Goal: Find specific page/section: Find specific page/section

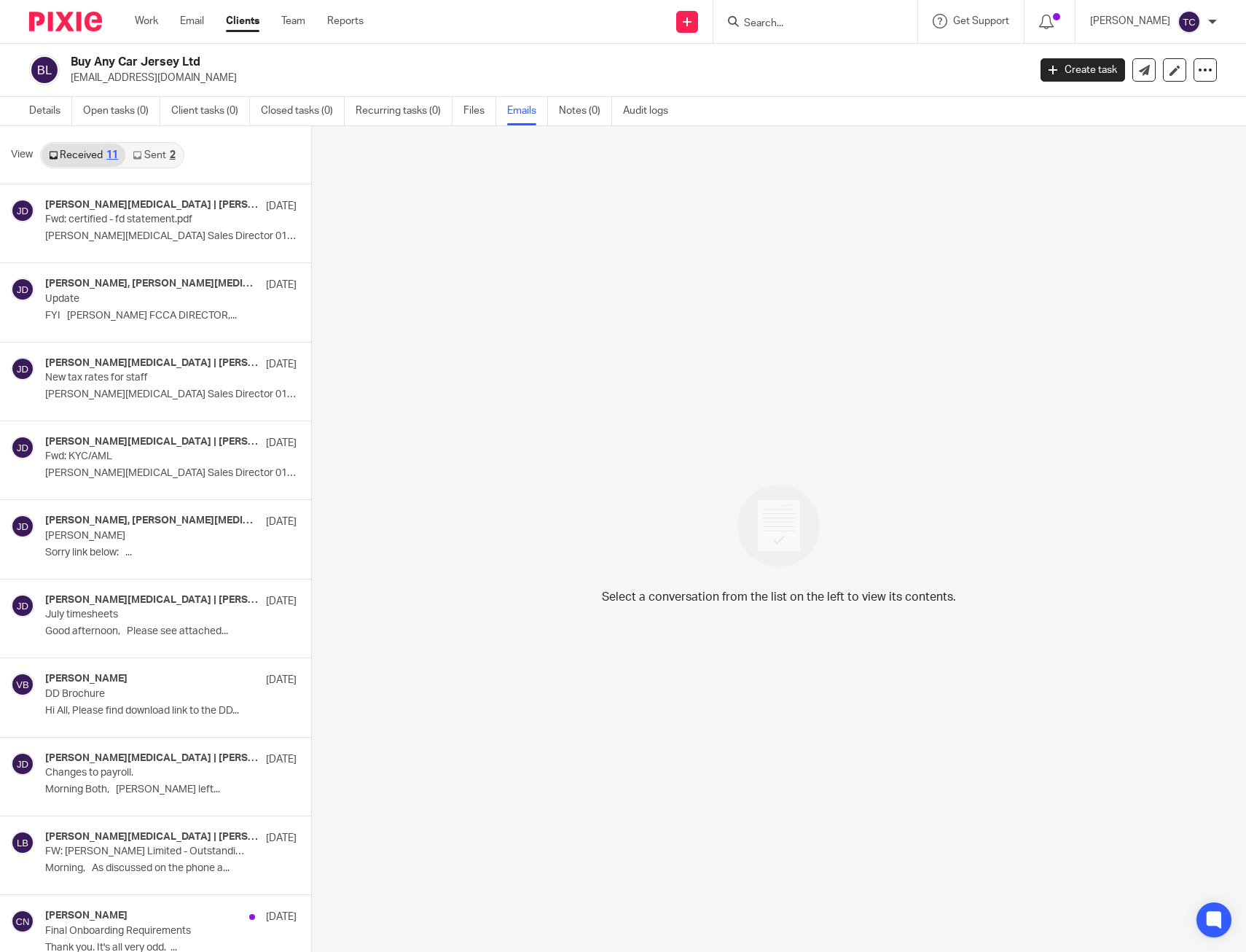
click at [799, 18] on input "Search" at bounding box center [808, 24] width 131 height 13
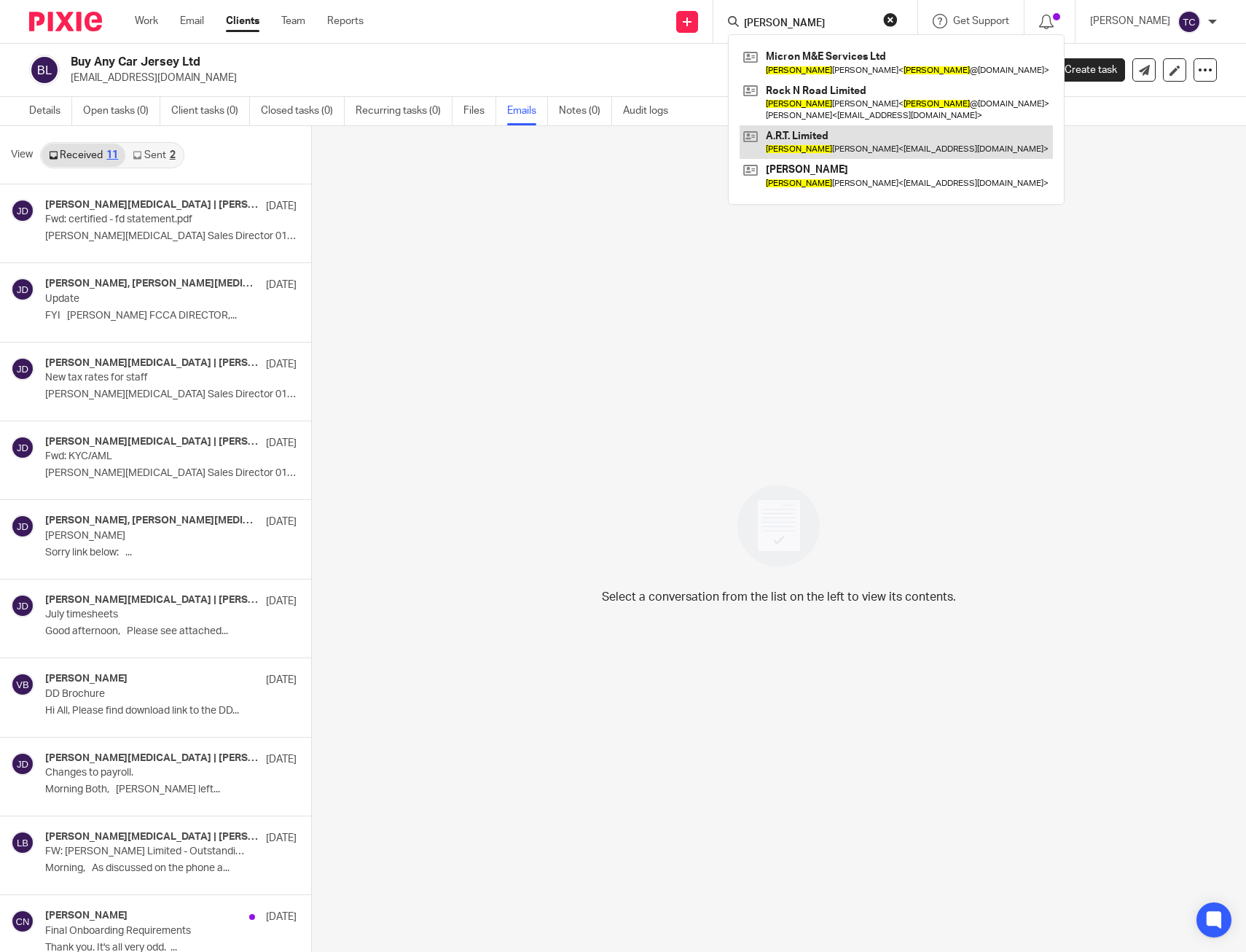
type input "louisa"
click at [905, 147] on link at bounding box center [896, 142] width 313 height 34
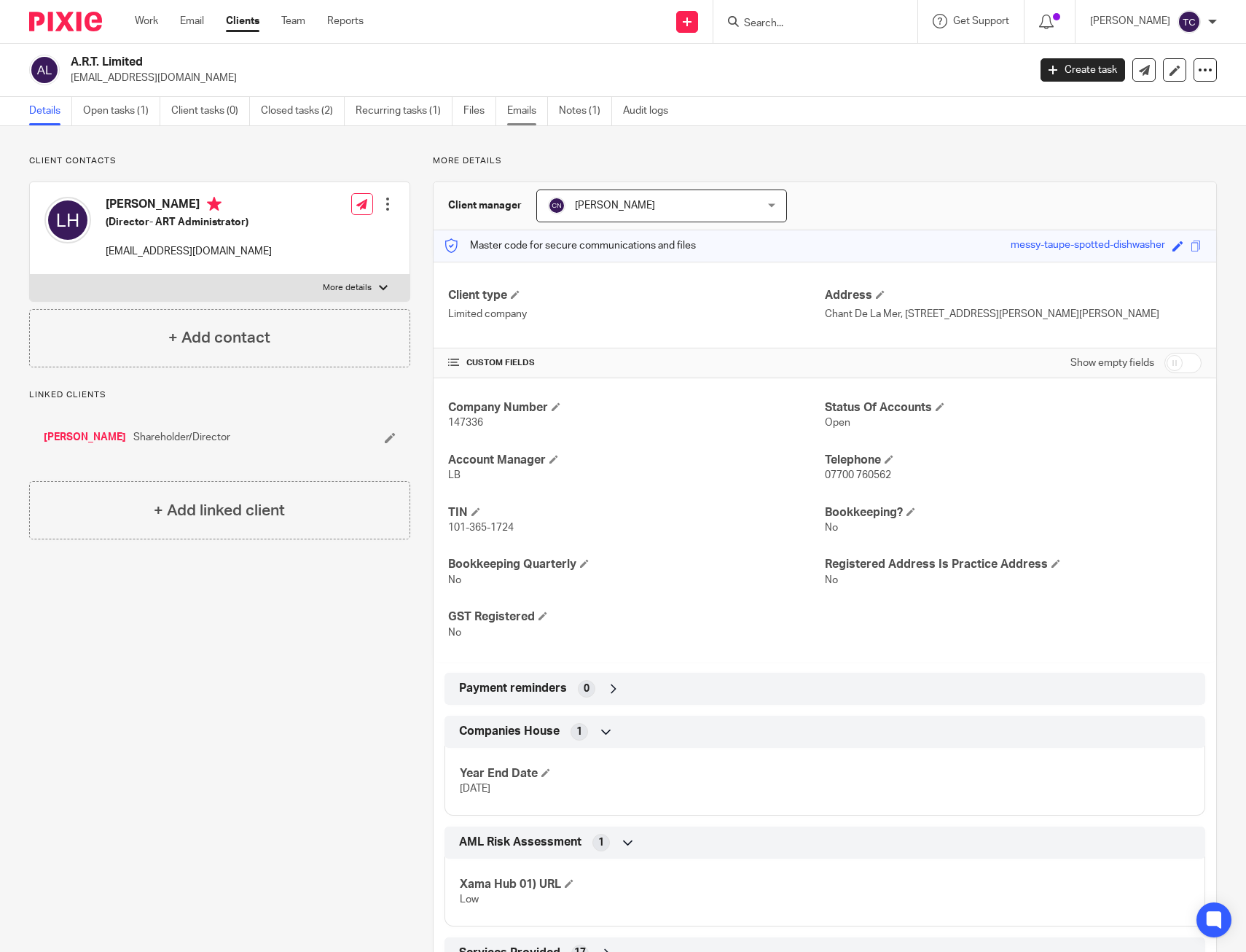
click at [536, 112] on link "Emails" at bounding box center [528, 111] width 41 height 28
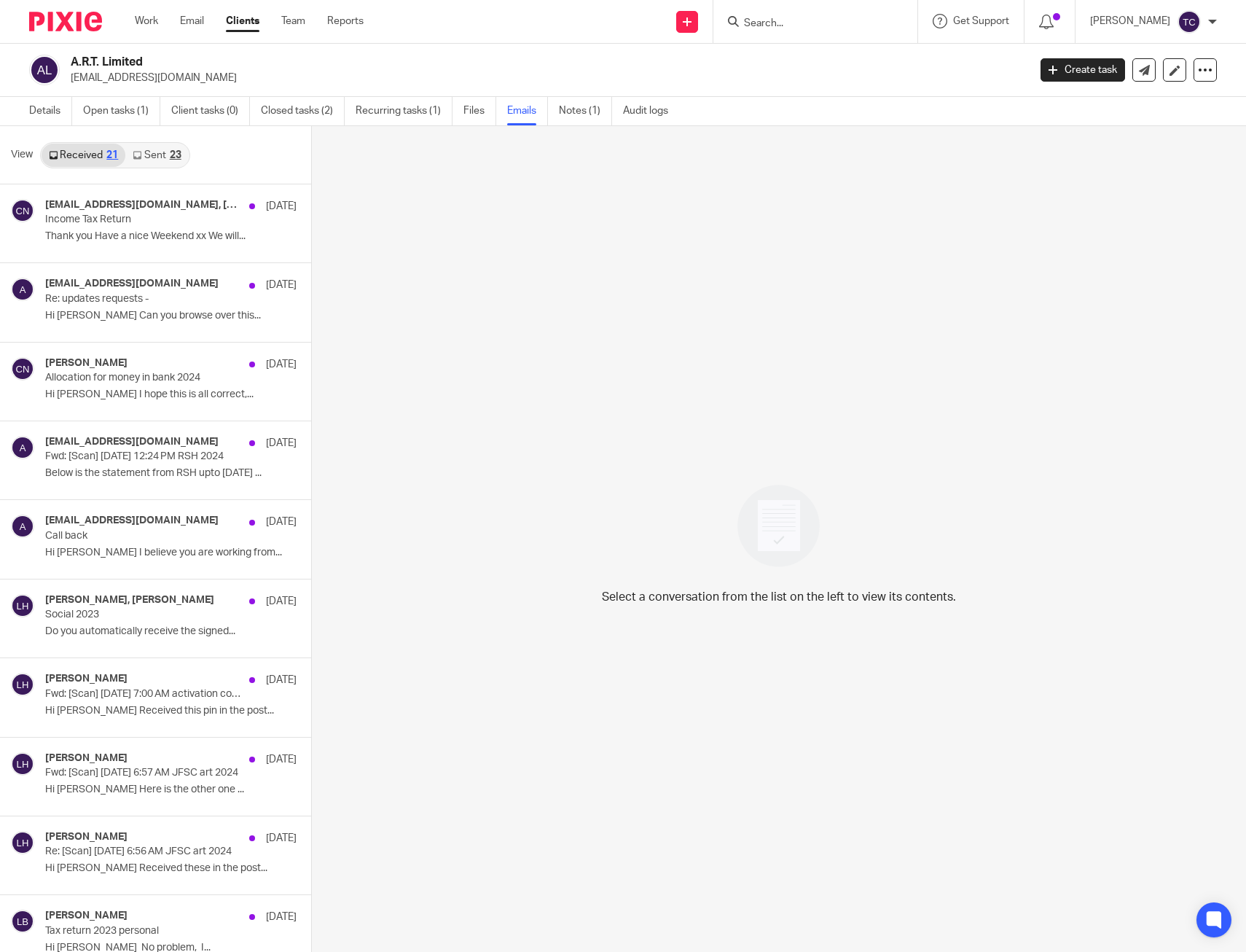
click at [160, 147] on link "Sent 23" at bounding box center [157, 156] width 63 height 23
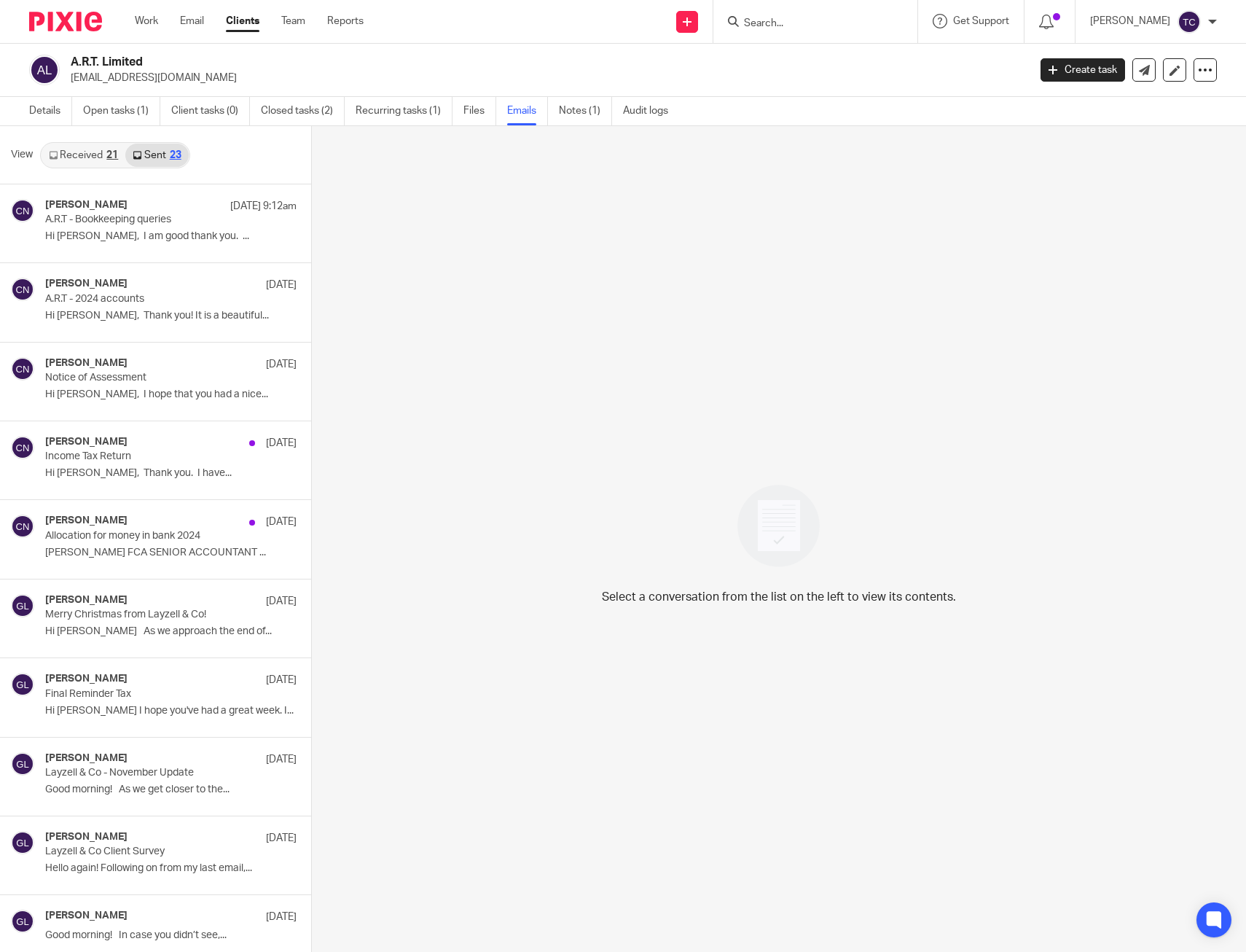
scroll to position [2, 0]
click at [30, 104] on link "Details" at bounding box center [50, 109] width 43 height 28
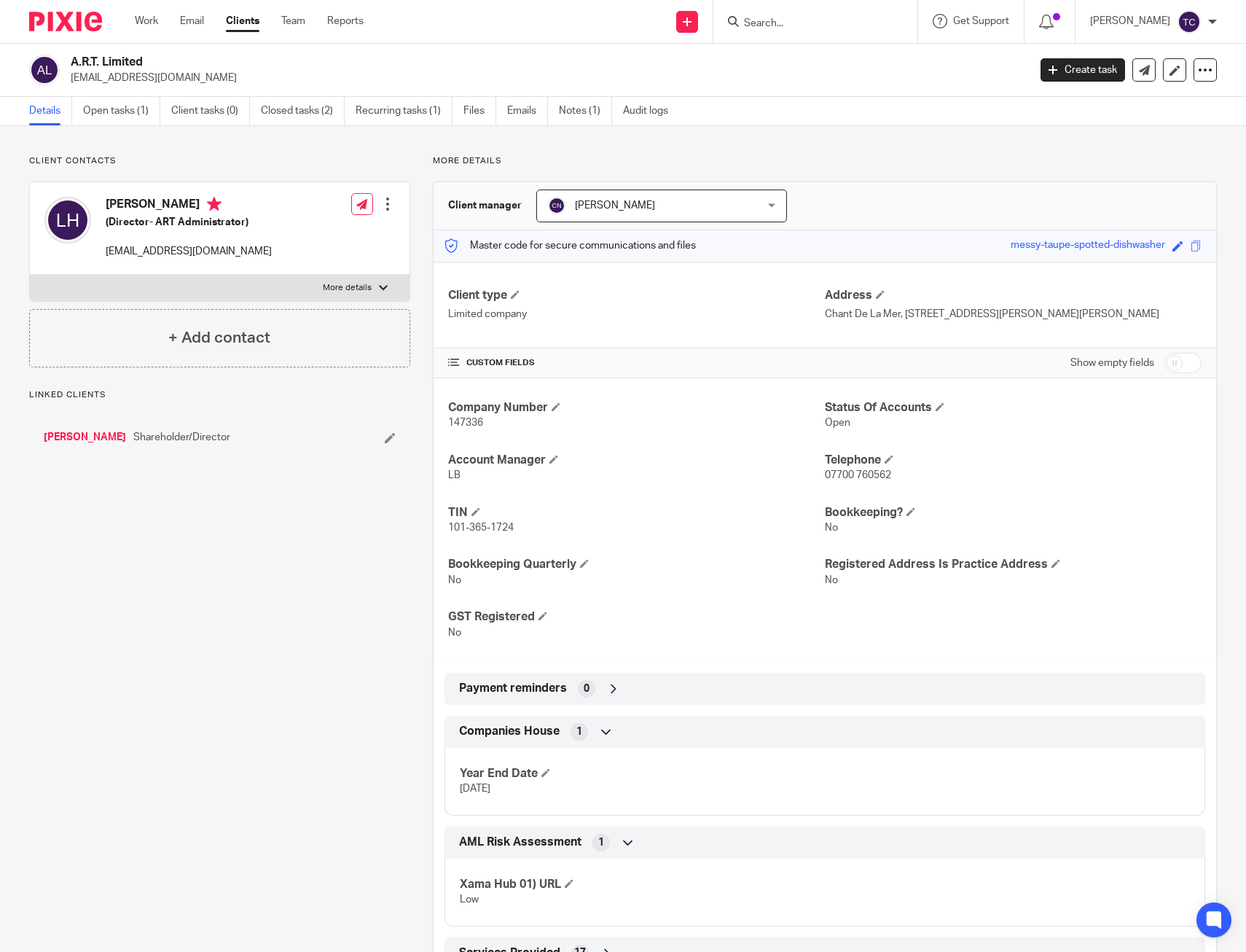
click at [805, 21] on input "Search" at bounding box center [808, 24] width 131 height 13
